Goal: Information Seeking & Learning: Learn about a topic

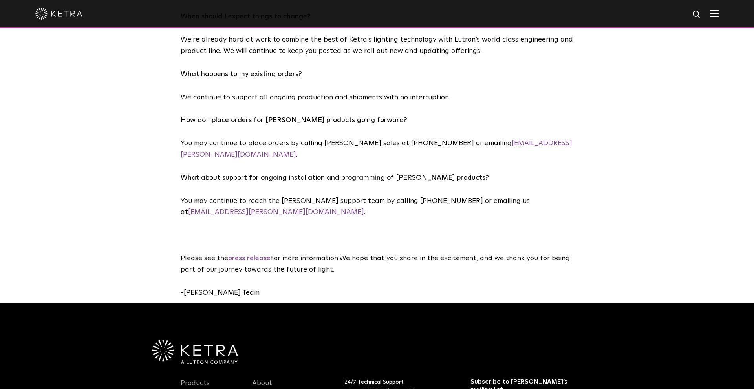
scroll to position [460, 0]
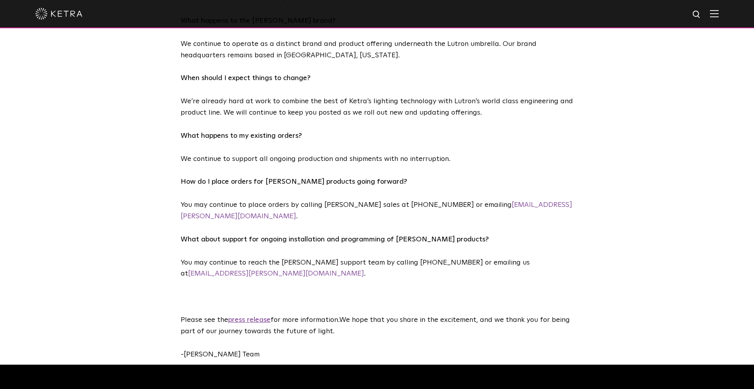
click at [249, 316] on link "press release" at bounding box center [249, 319] width 42 height 7
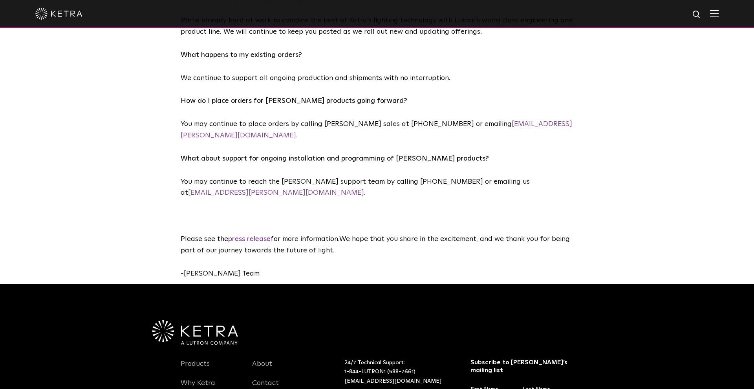
scroll to position [545, 0]
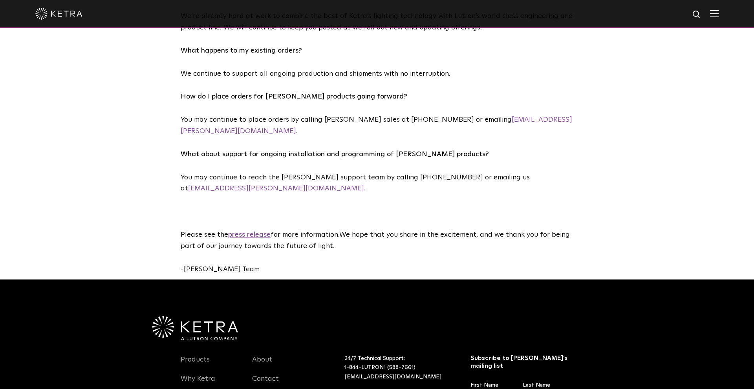
click at [261, 231] on link "press release" at bounding box center [249, 234] width 42 height 7
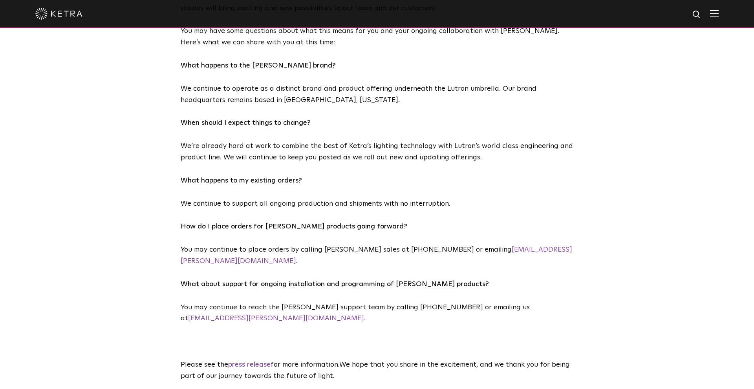
scroll to position [414, 0]
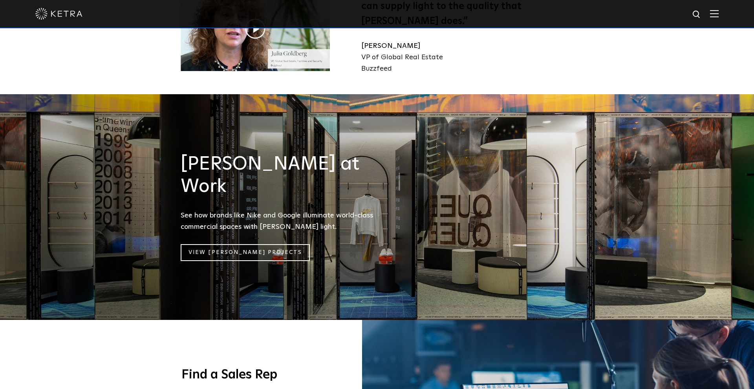
scroll to position [1030, 0]
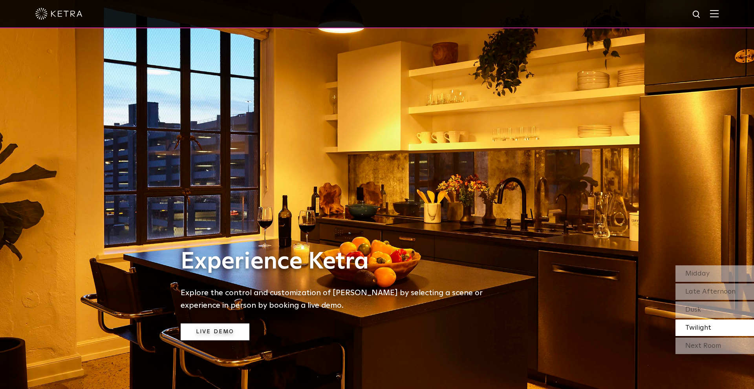
click at [224, 330] on link "Live Demo" at bounding box center [215, 331] width 69 height 17
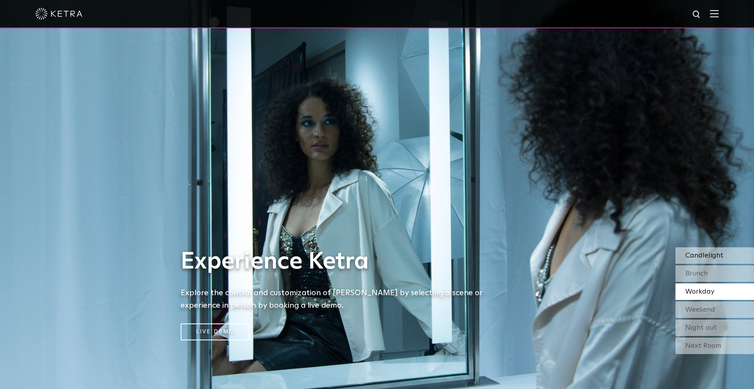
click at [721, 258] on span "Candlelight" at bounding box center [704, 255] width 38 height 7
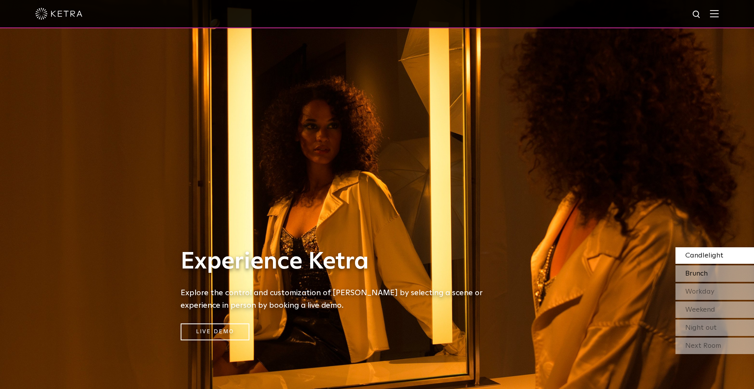
click at [716, 274] on div "Brunch" at bounding box center [714, 273] width 78 height 16
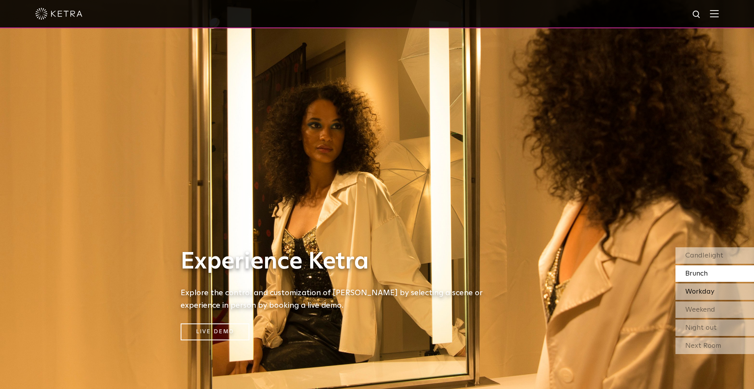
click at [713, 295] on div "Workday" at bounding box center [714, 291] width 78 height 16
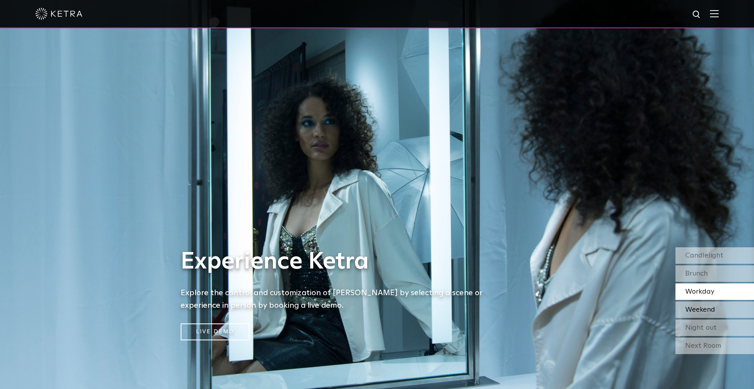
click at [713, 307] on span "Weekend" at bounding box center [700, 309] width 30 height 7
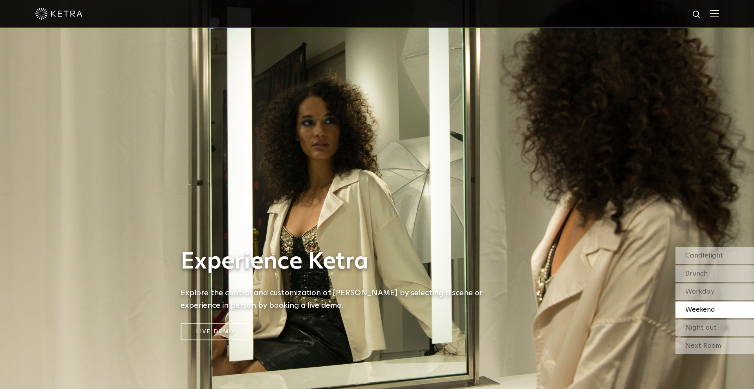
click at [713, 336] on div "Candlelight Brunch Workday Weekend Night out Next Room" at bounding box center [714, 301] width 78 height 108
click at [717, 319] on div "Night out" at bounding box center [714, 327] width 78 height 16
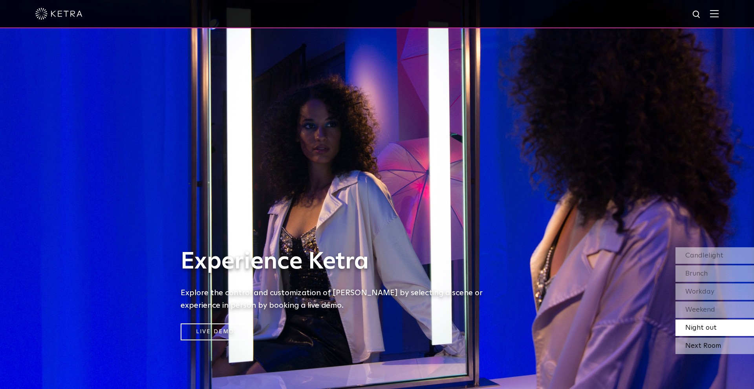
click at [712, 347] on div "Next Room" at bounding box center [714, 346] width 78 height 16
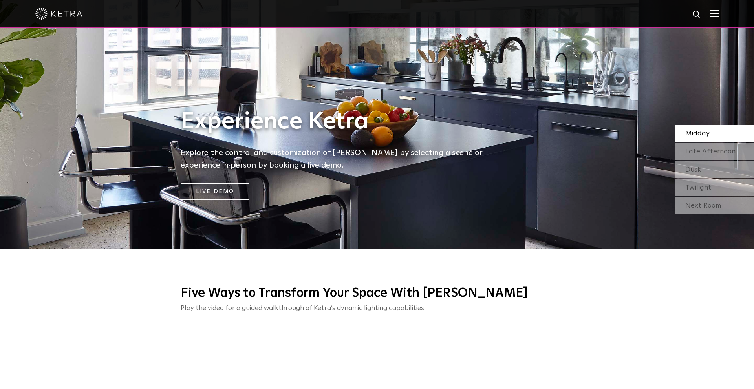
scroll to position [149, 0]
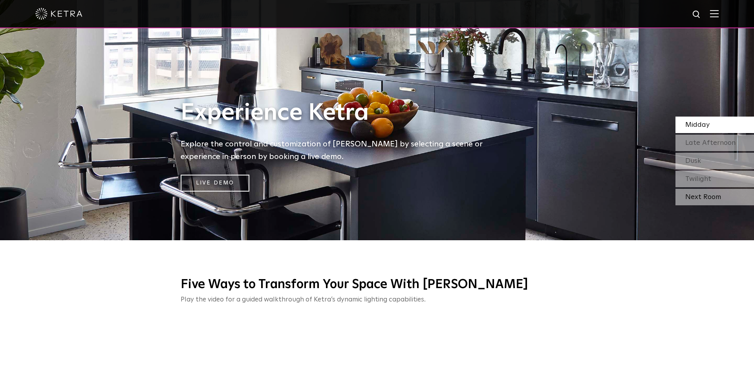
click at [701, 191] on div "Next Room" at bounding box center [714, 197] width 78 height 16
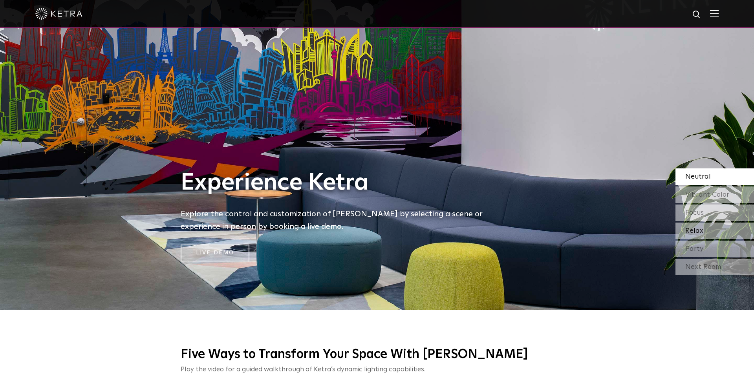
scroll to position [77, 0]
